Goal: Navigation & Orientation: Find specific page/section

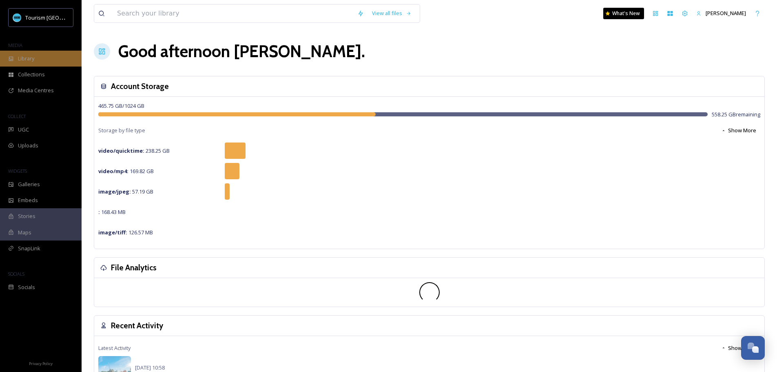
click at [16, 57] on div "Library" at bounding box center [41, 59] width 82 height 16
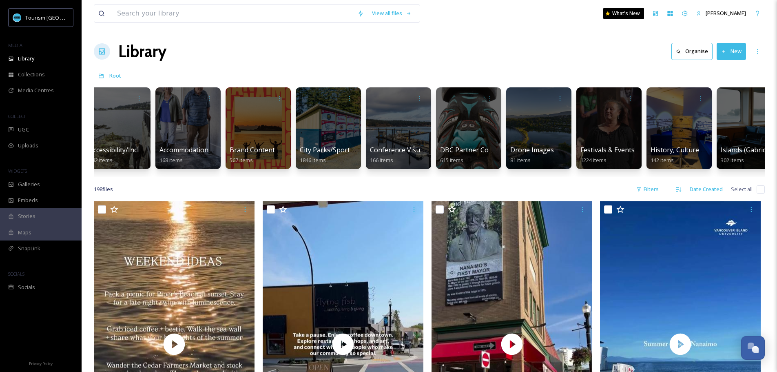
scroll to position [0, 16]
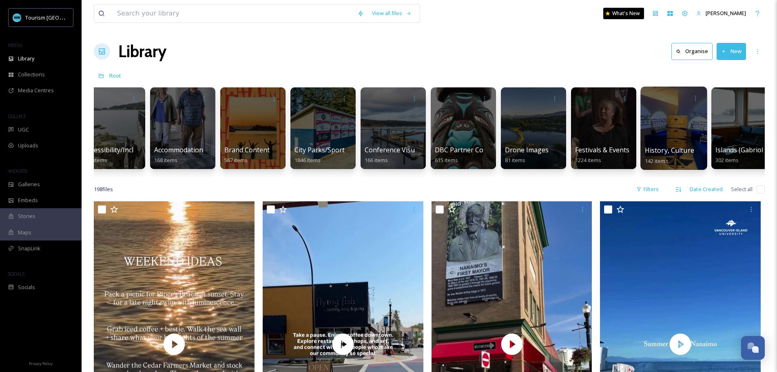
click at [663, 115] on div at bounding box center [674, 127] width 67 height 83
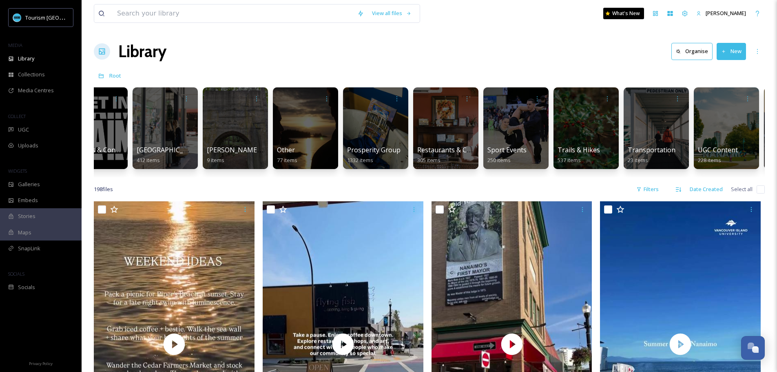
scroll to position [0, 773]
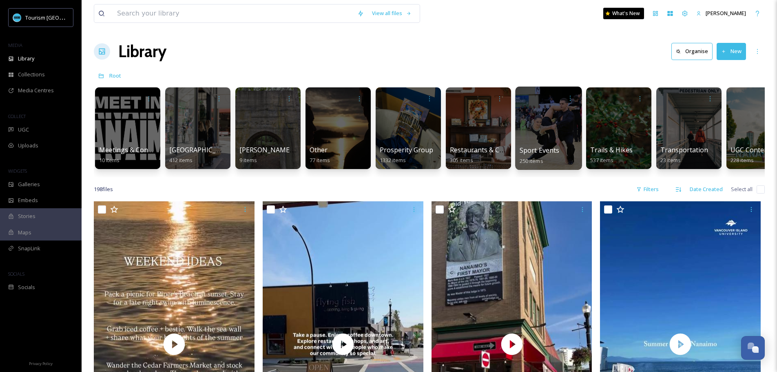
click at [547, 125] on div at bounding box center [548, 127] width 67 height 83
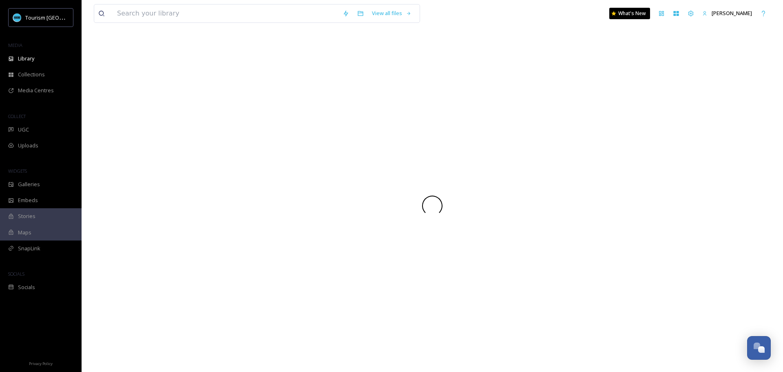
click at [547, 125] on div at bounding box center [432, 205] width 677 height 333
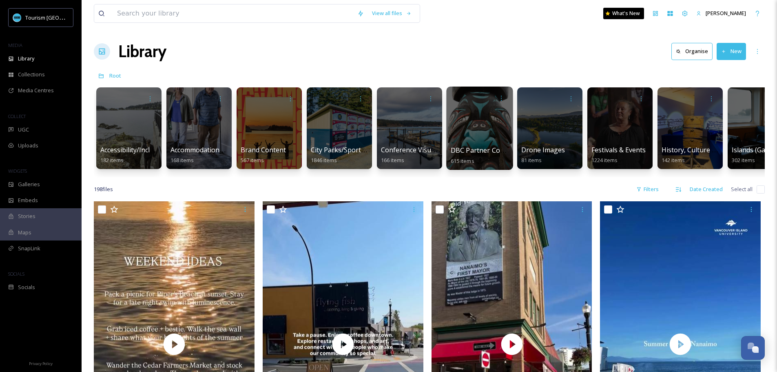
click at [504, 134] on div at bounding box center [479, 127] width 67 height 83
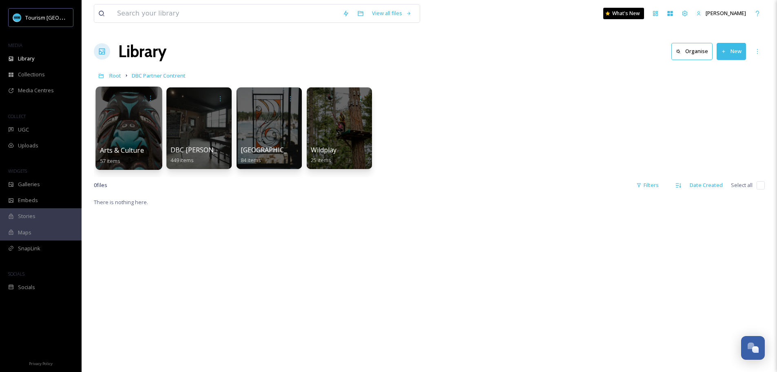
click at [133, 109] on div at bounding box center [128, 127] width 67 height 83
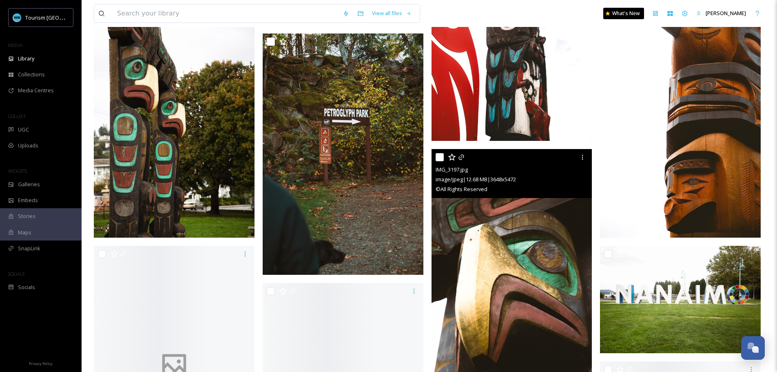
scroll to position [1958, 0]
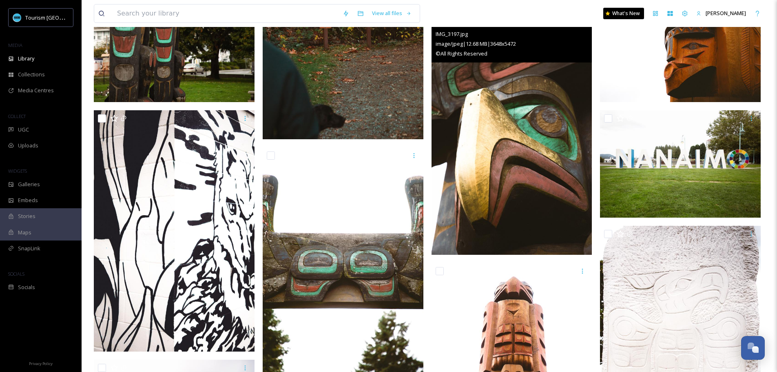
drag, startPoint x: 475, startPoint y: 157, endPoint x: 596, endPoint y: 86, distance: 140.2
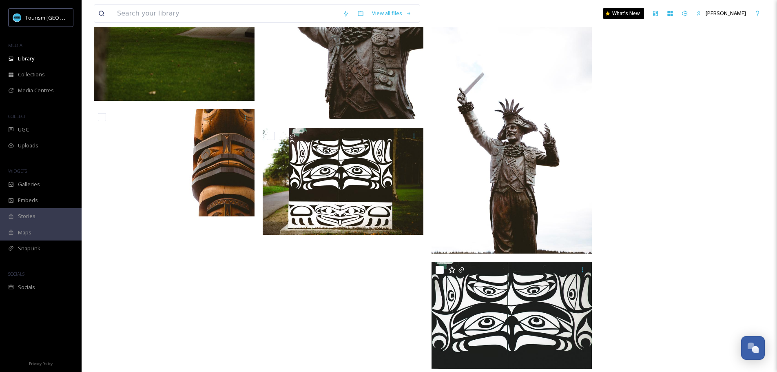
scroll to position [2967, 0]
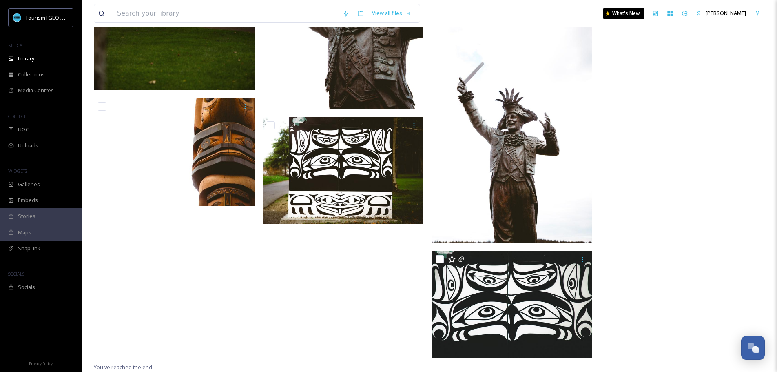
drag, startPoint x: 596, startPoint y: 86, endPoint x: 724, endPoint y: 60, distance: 131.2
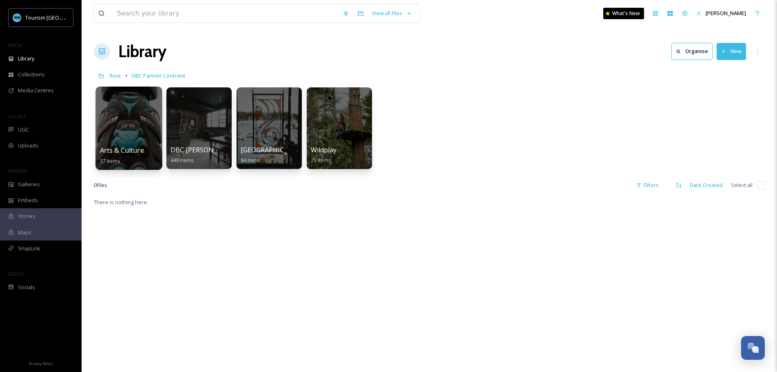
click at [121, 133] on div at bounding box center [128, 127] width 67 height 83
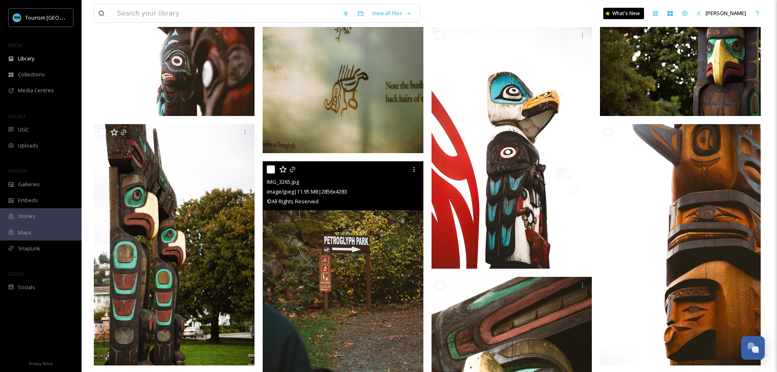
scroll to position [1632, 0]
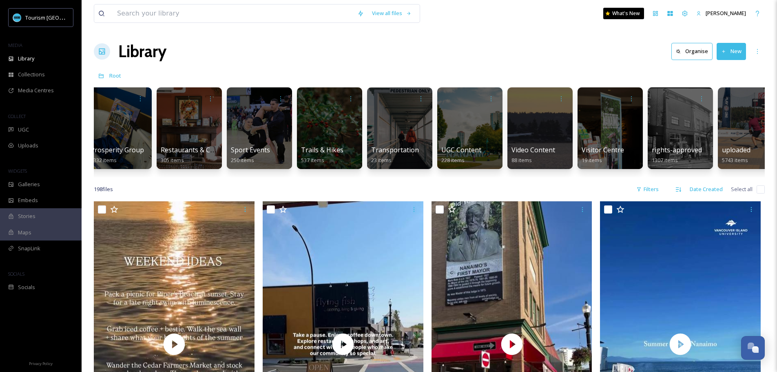
scroll to position [0, 1083]
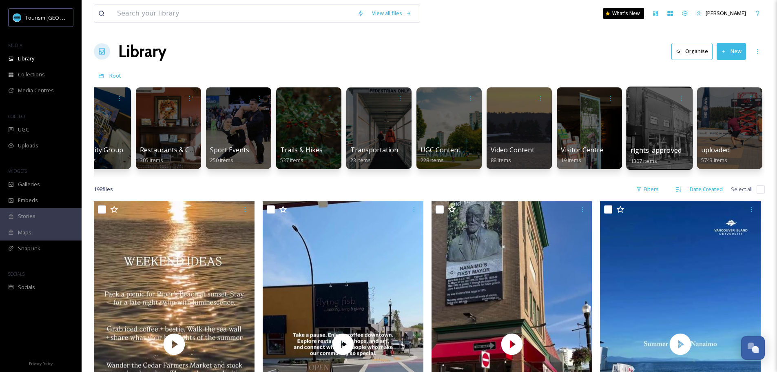
click at [663, 139] on div at bounding box center [659, 127] width 67 height 83
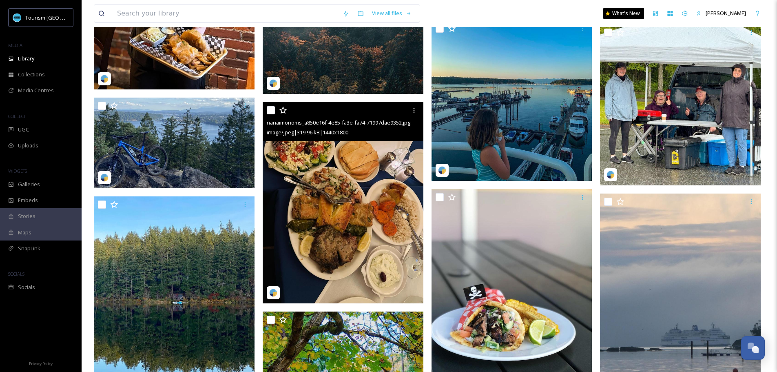
scroll to position [3019, 0]
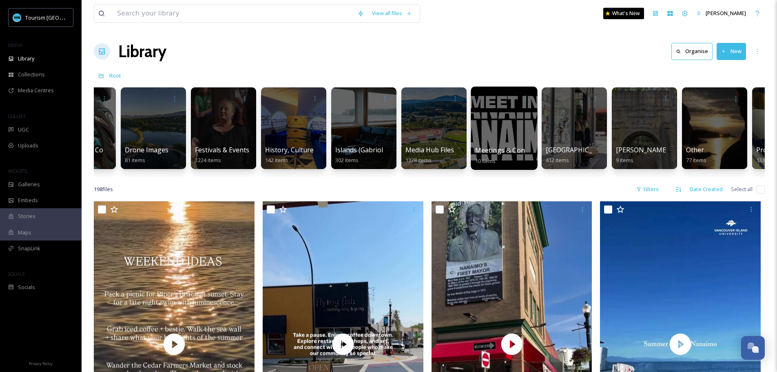
scroll to position [0, 430]
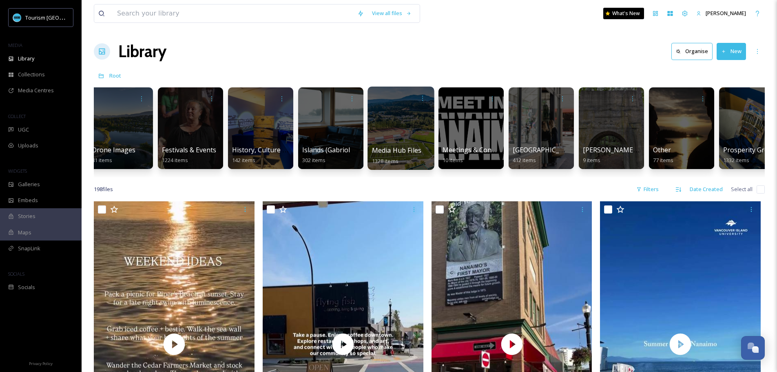
click at [411, 122] on div at bounding box center [401, 127] width 67 height 83
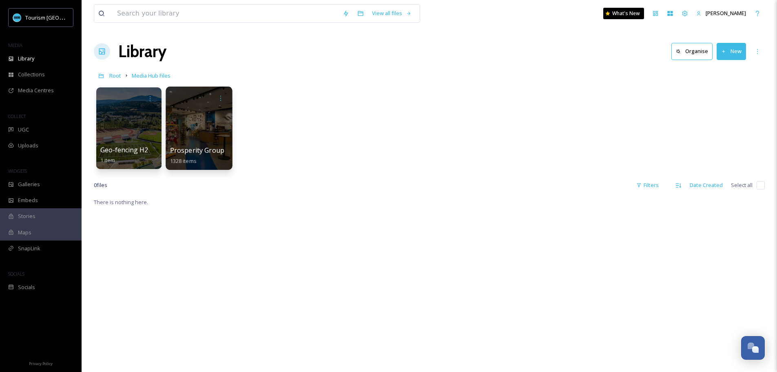
click at [187, 129] on div at bounding box center [199, 127] width 67 height 83
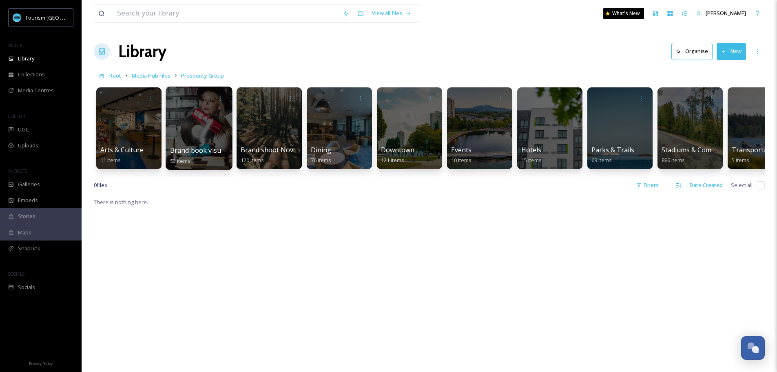
click at [197, 143] on div at bounding box center [199, 127] width 67 height 83
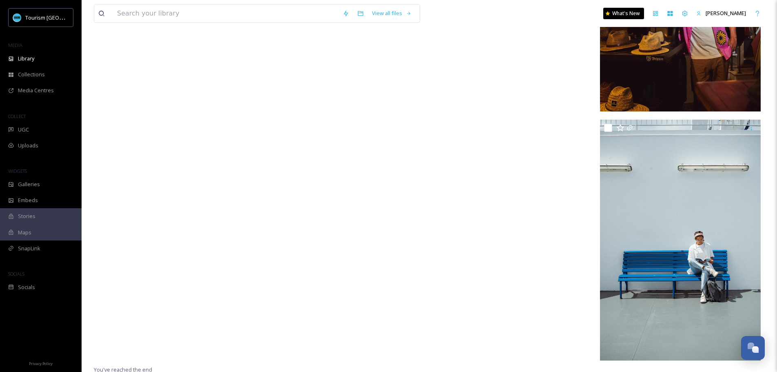
scroll to position [2715, 0]
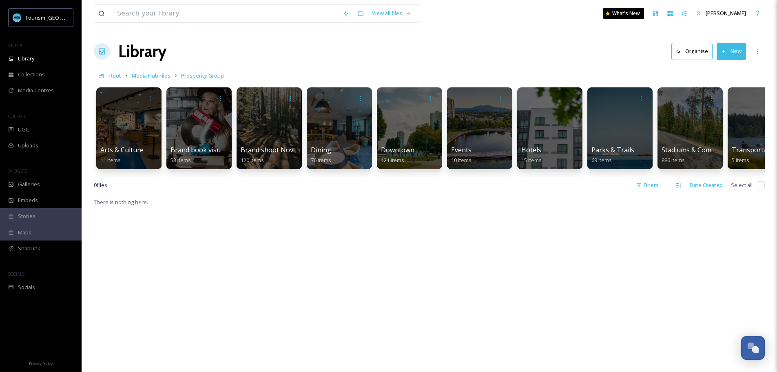
drag, startPoint x: 351, startPoint y: 215, endPoint x: 331, endPoint y: 200, distance: 25.3
click at [331, 200] on div "View all files What's New [PERSON_NAME] Library Organise New Root Media Hub Fil…" at bounding box center [430, 284] width 696 height 569
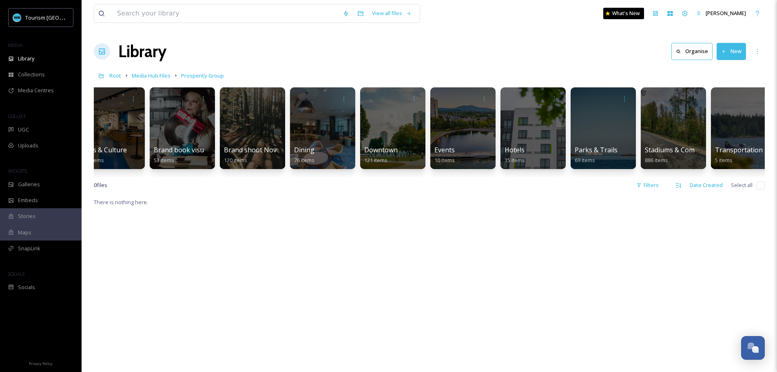
scroll to position [0, 31]
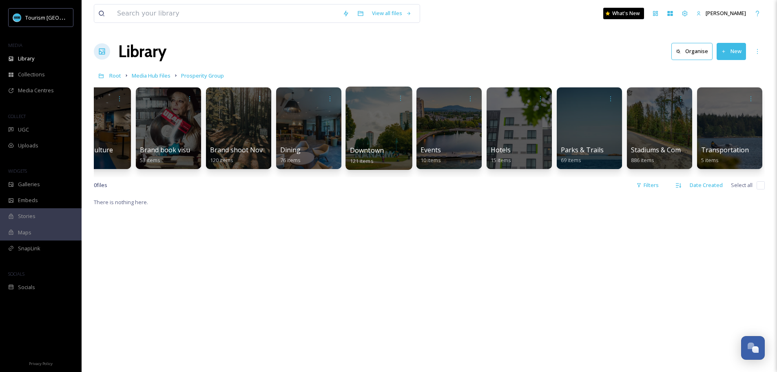
click at [374, 147] on span "Downtown" at bounding box center [367, 150] width 34 height 9
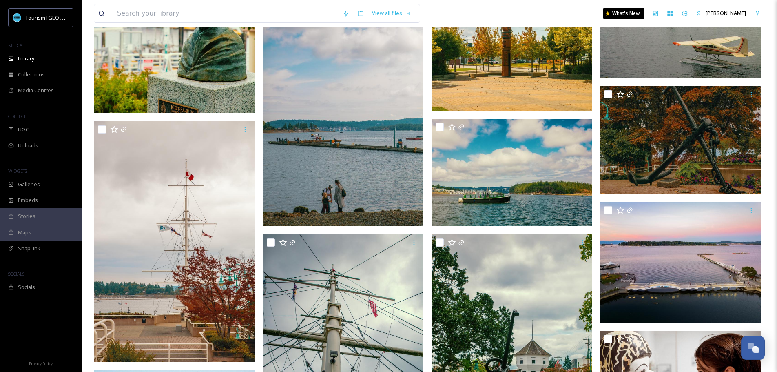
scroll to position [979, 0]
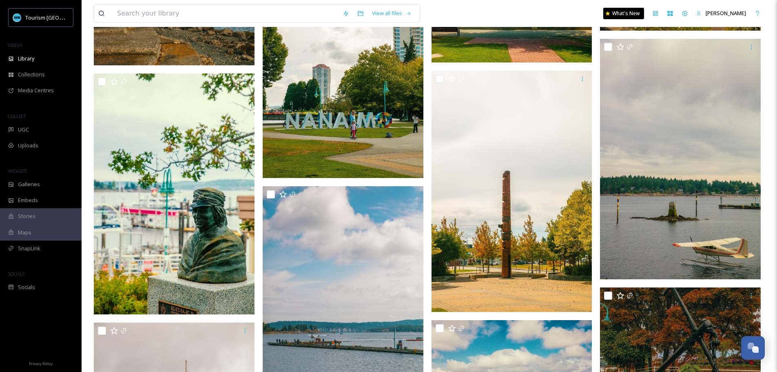
drag, startPoint x: 165, startPoint y: 4, endPoint x: 163, endPoint y: 9, distance: 4.9
click at [163, 9] on div "View all files What's New [PERSON_NAME]" at bounding box center [429, 13] width 671 height 27
click at [163, 10] on input at bounding box center [226, 13] width 226 height 18
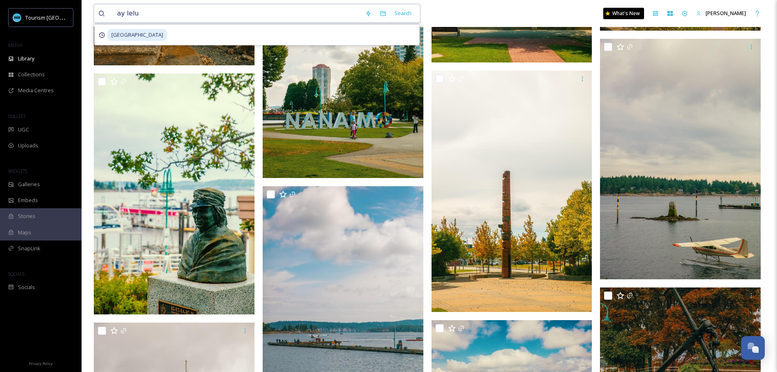
type input "ay lelum"
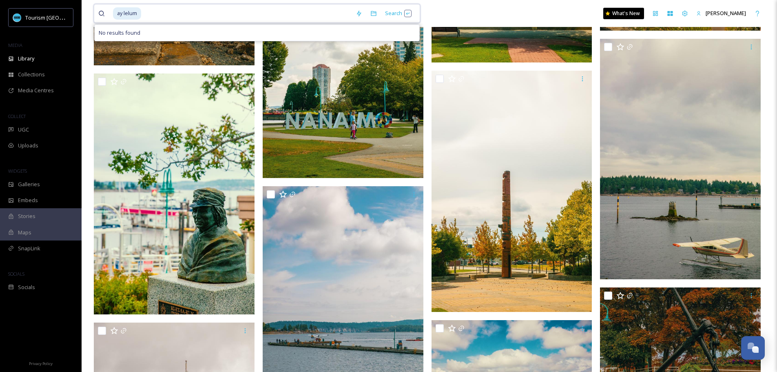
click at [141, 16] on span "ay lelum" at bounding box center [127, 13] width 28 height 12
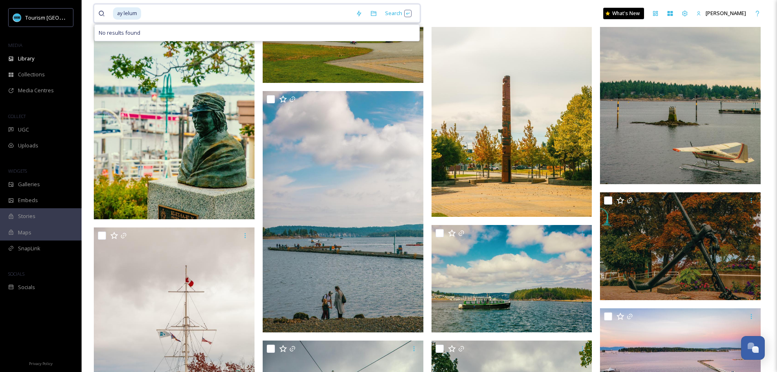
scroll to position [1102, 0]
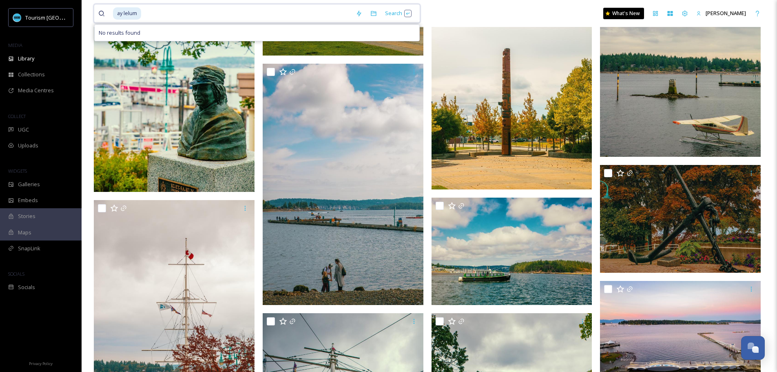
click at [175, 16] on input at bounding box center [247, 13] width 210 height 18
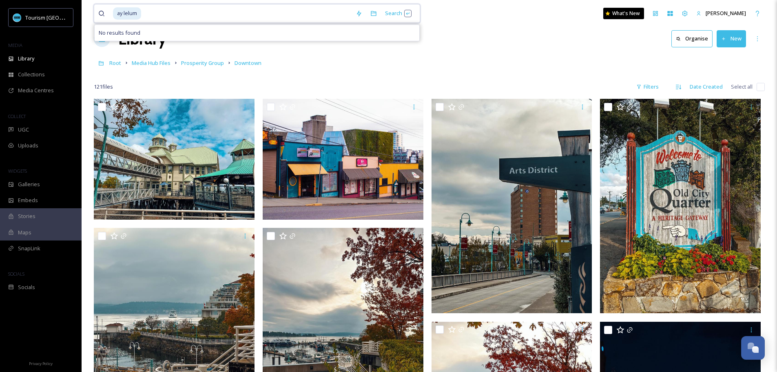
scroll to position [0, 0]
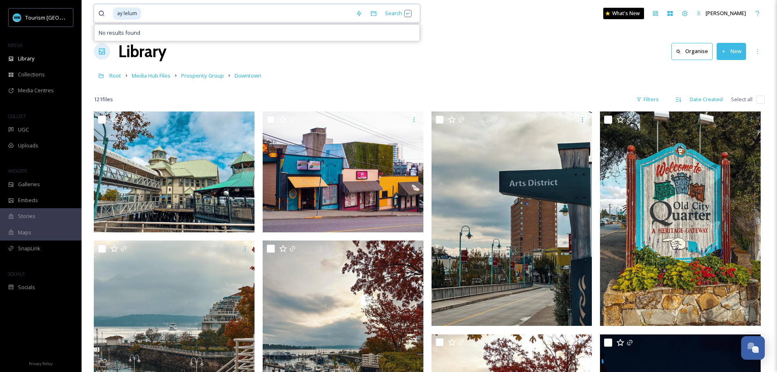
drag, startPoint x: 130, startPoint y: 16, endPoint x: 80, endPoint y: 13, distance: 49.8
type input "ay lelretreat"
drag, startPoint x: 160, startPoint y: 13, endPoint x: 97, endPoint y: 14, distance: 62.4
click at [97, 14] on div "ay lelretreat Search No results found" at bounding box center [257, 13] width 326 height 19
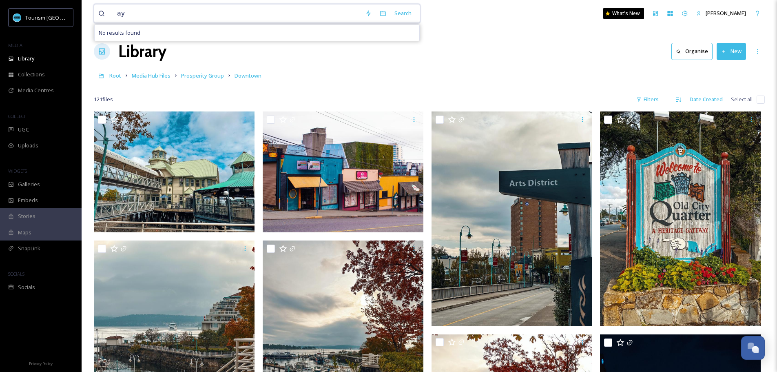
type input "a"
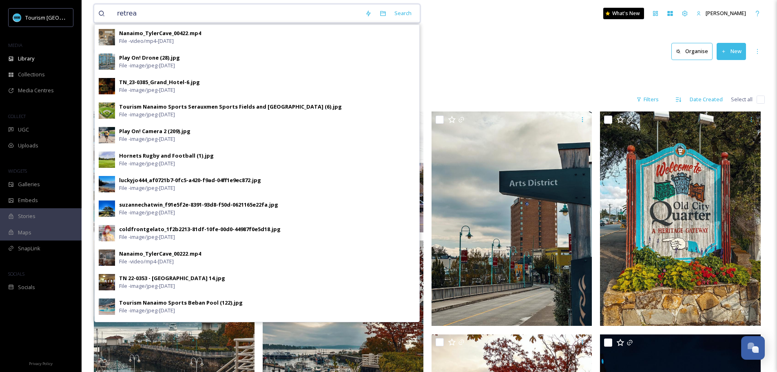
type input "retreat"
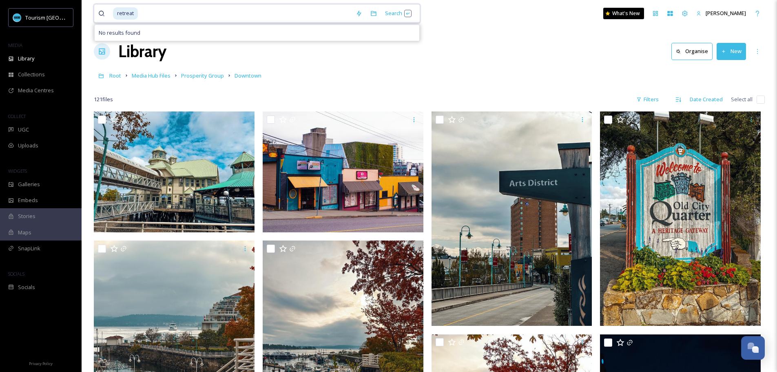
click at [148, 14] on input at bounding box center [245, 13] width 213 height 18
click at [29, 59] on span "Library" at bounding box center [26, 59] width 16 height 8
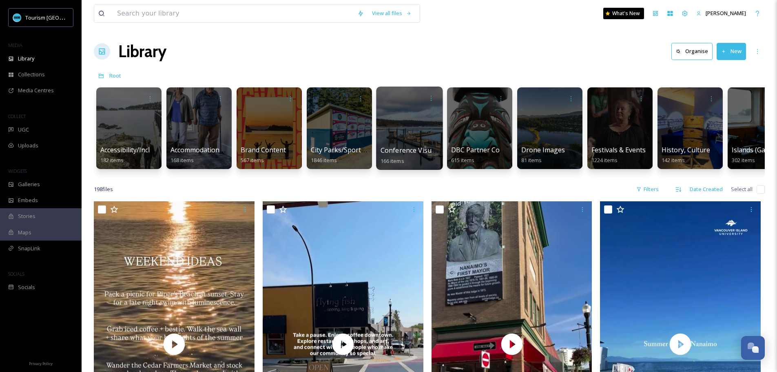
click at [417, 143] on div at bounding box center [409, 127] width 67 height 83
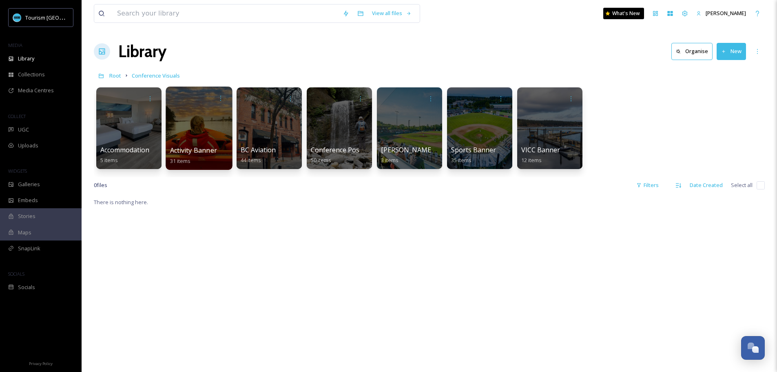
click at [195, 133] on div at bounding box center [199, 127] width 67 height 83
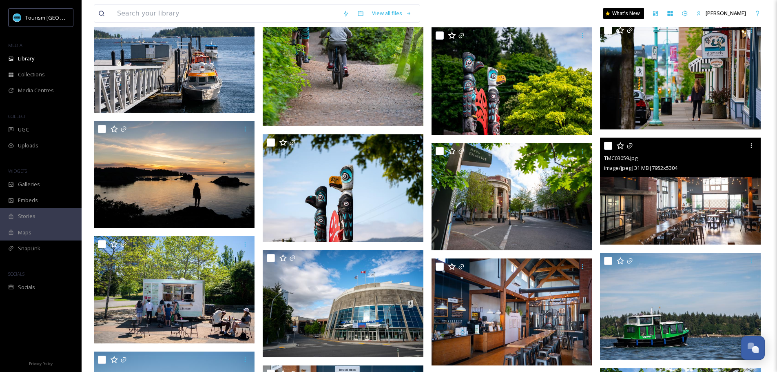
scroll to position [490, 0]
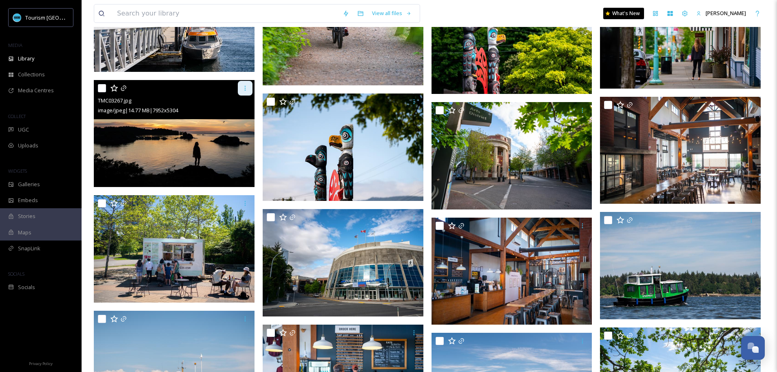
click at [243, 88] on icon at bounding box center [245, 88] width 7 height 7
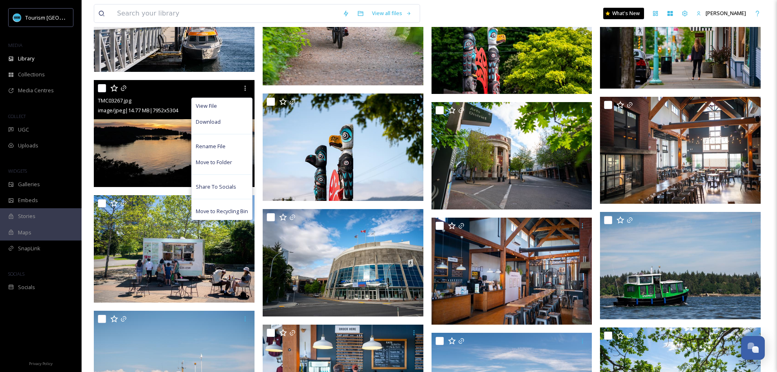
click at [136, 121] on img at bounding box center [174, 133] width 161 height 107
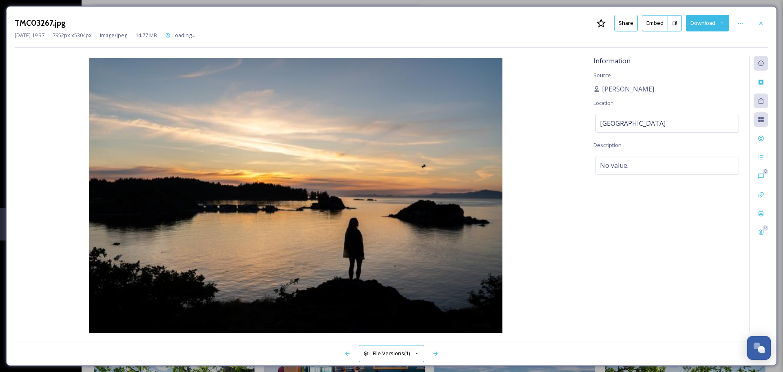
click at [620, 26] on button "Share" at bounding box center [626, 23] width 24 height 17
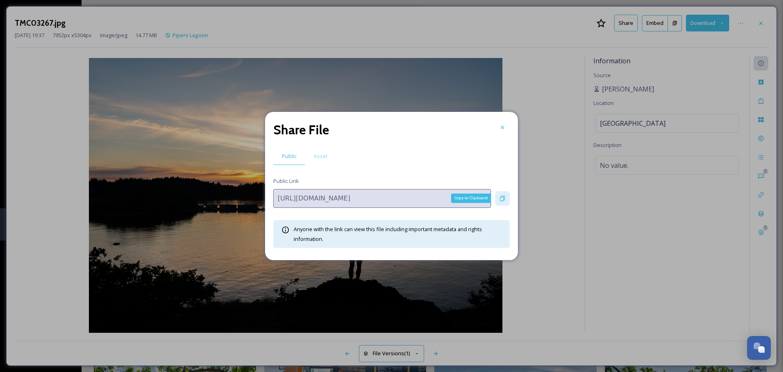
click at [501, 196] on icon at bounding box center [502, 197] width 5 height 5
click at [499, 129] on icon at bounding box center [502, 127] width 7 height 7
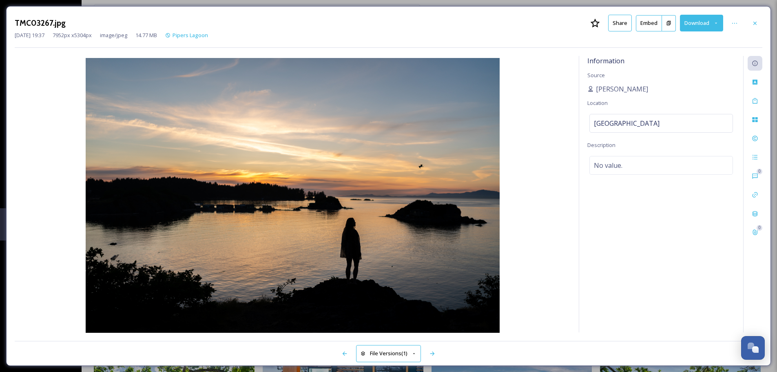
click at [0, 38] on div "TMC03267.jpg Share Embed Download [DATE] 19:37 7952 px x 5304 px image/jpeg 14.…" at bounding box center [388, 186] width 777 height 372
click at [751, 24] on div at bounding box center [755, 23] width 15 height 15
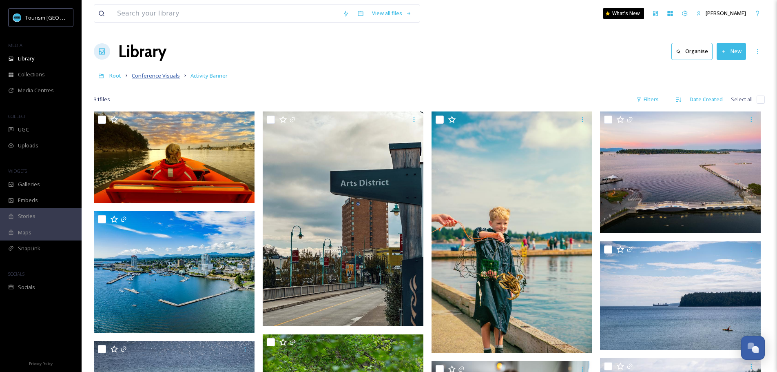
click at [155, 76] on span "Conference Visuals" at bounding box center [156, 75] width 48 height 7
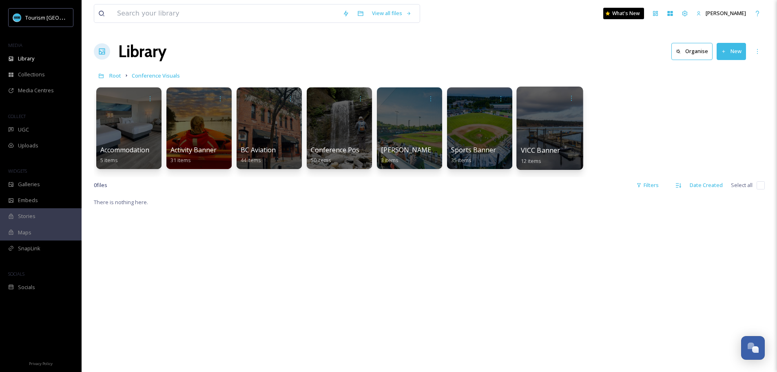
click at [566, 143] on div at bounding box center [550, 127] width 67 height 83
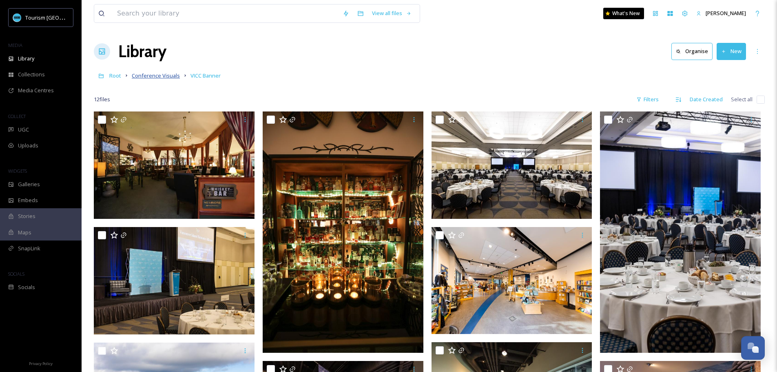
click at [154, 78] on span "Conference Visuals" at bounding box center [156, 75] width 48 height 7
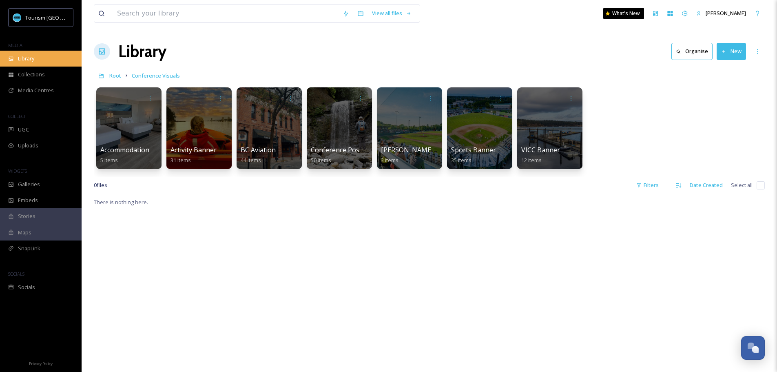
click at [30, 64] on div "Library" at bounding box center [41, 59] width 82 height 16
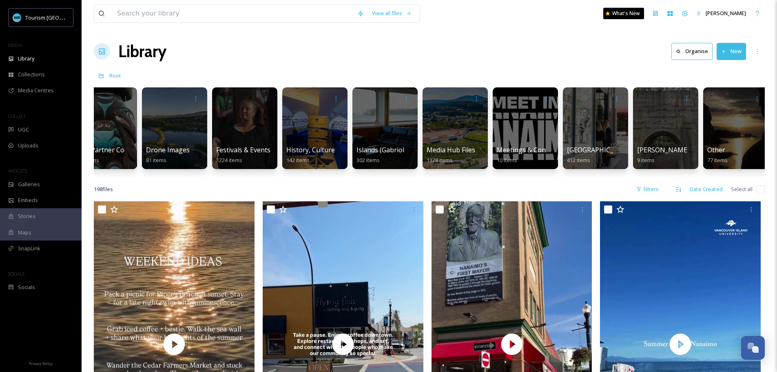
scroll to position [0, 376]
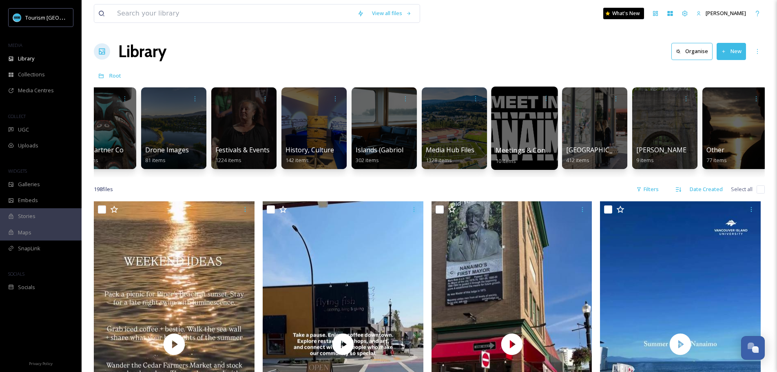
click at [522, 122] on div at bounding box center [524, 127] width 67 height 83
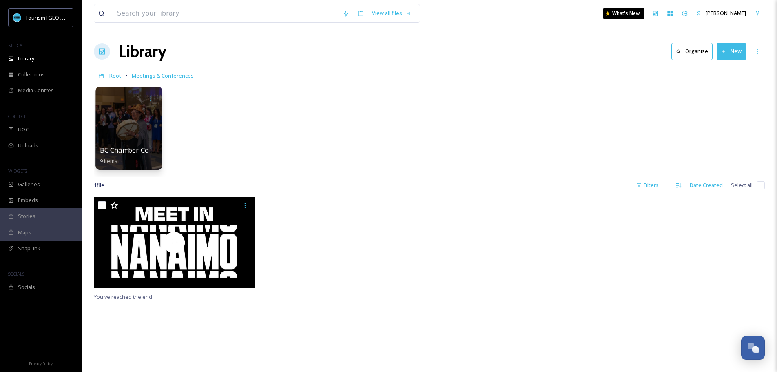
click at [134, 128] on div at bounding box center [128, 127] width 67 height 83
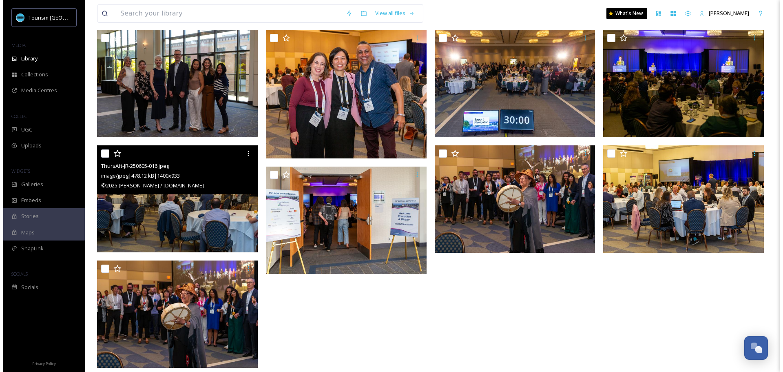
scroll to position [111, 0]
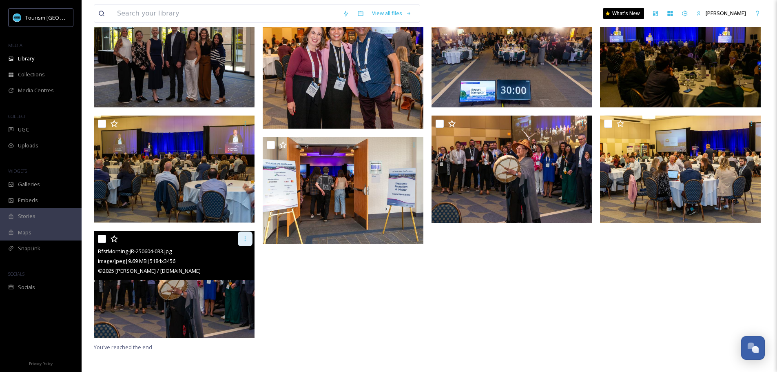
click at [243, 239] on icon at bounding box center [245, 238] width 7 height 7
click at [141, 290] on img at bounding box center [174, 284] width 161 height 107
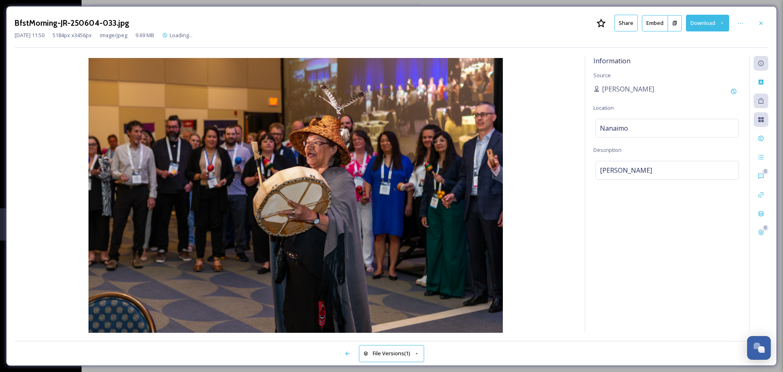
click at [624, 26] on button "Share" at bounding box center [626, 23] width 24 height 17
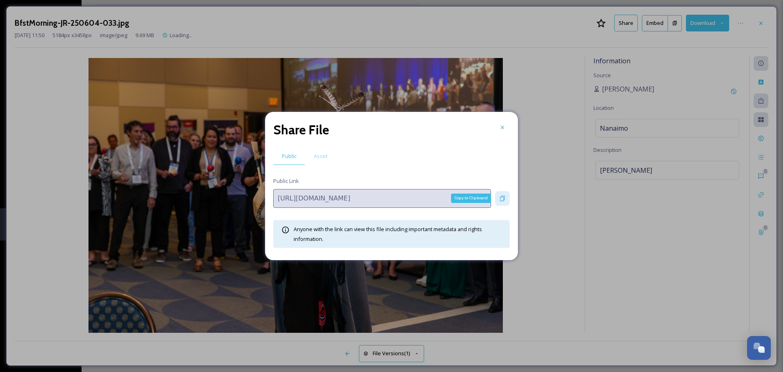
click at [502, 200] on icon at bounding box center [502, 198] width 7 height 7
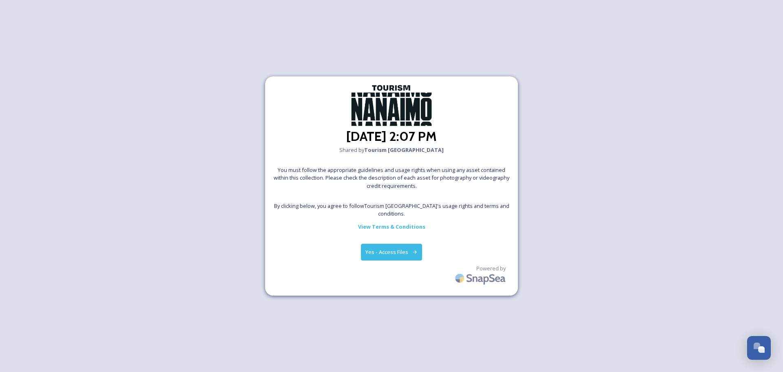
click at [391, 244] on button "Yes - Access Files" at bounding box center [391, 252] width 61 height 17
